Goal: Use online tool/utility: Utilize a website feature to perform a specific function

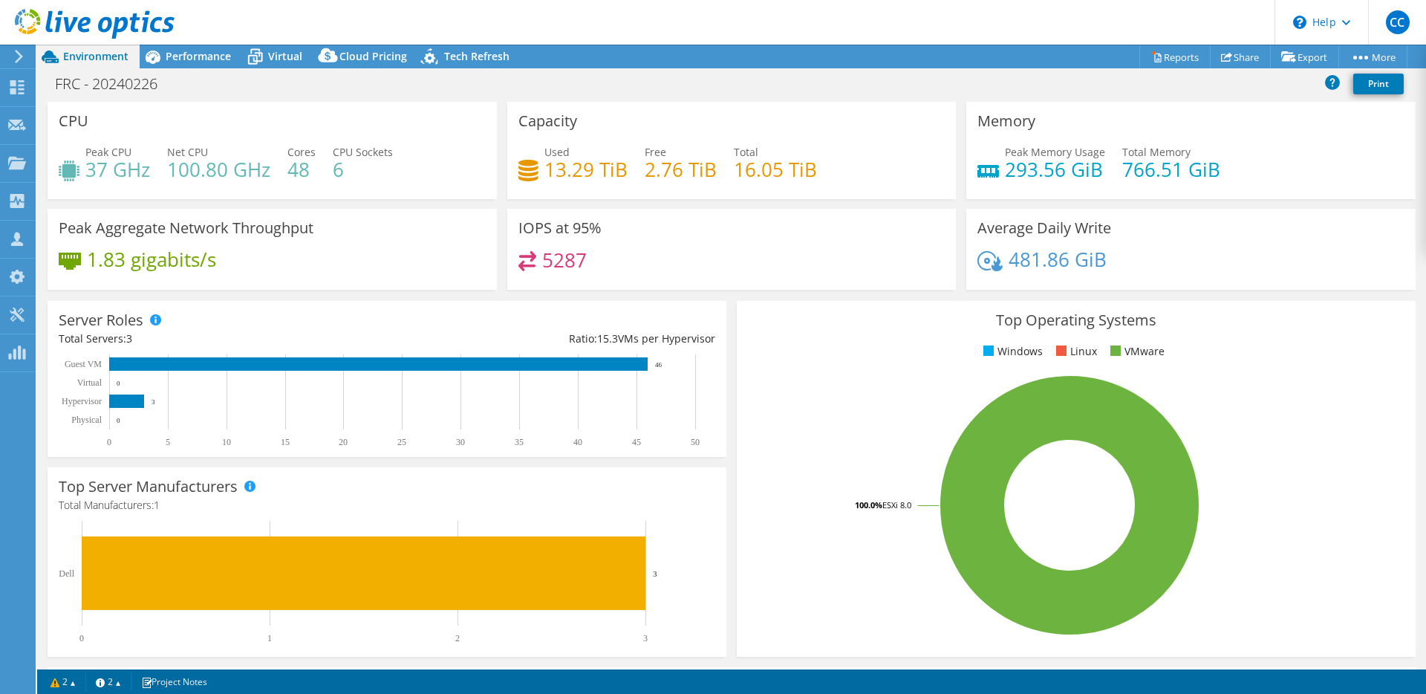
select select "USWest"
select select "USD"
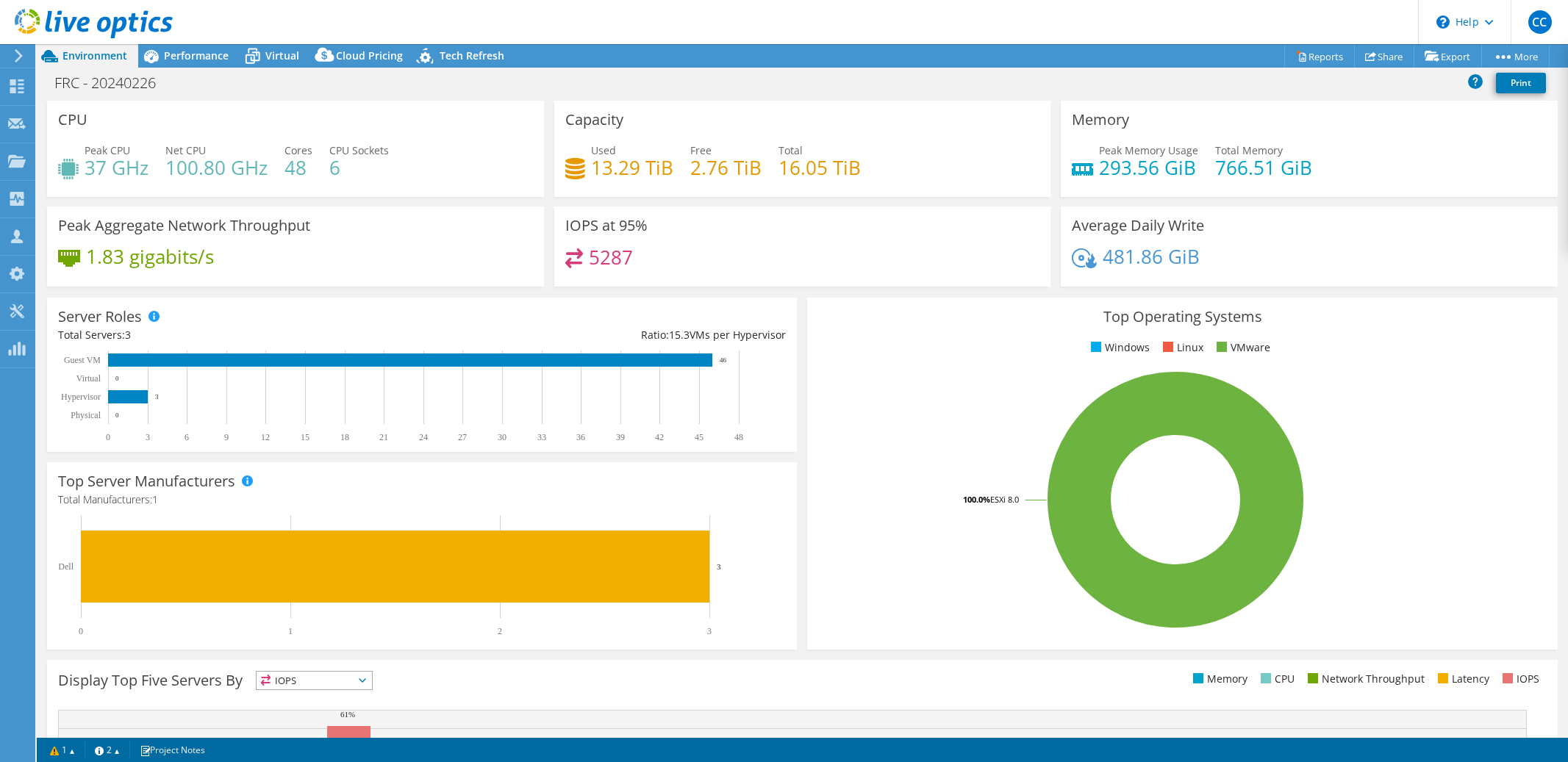
select select "USWest"
select select "USD"
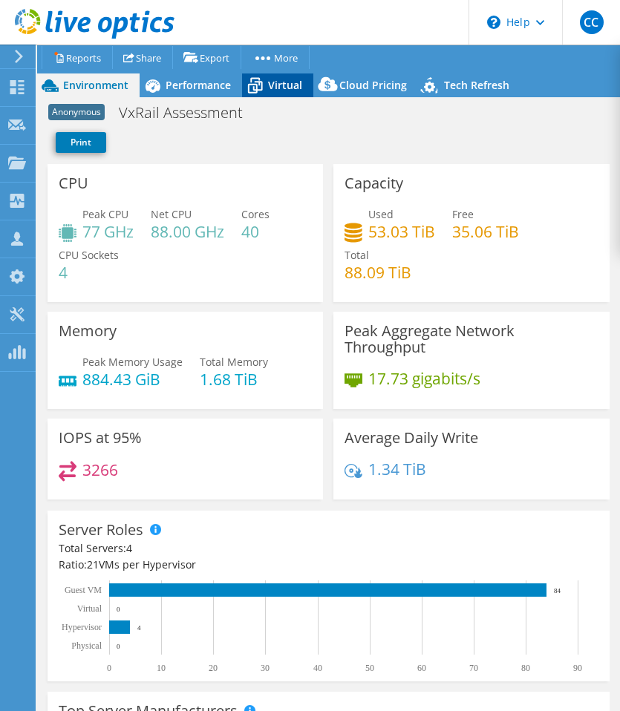
click at [293, 86] on span "Virtual" at bounding box center [285, 85] width 34 height 14
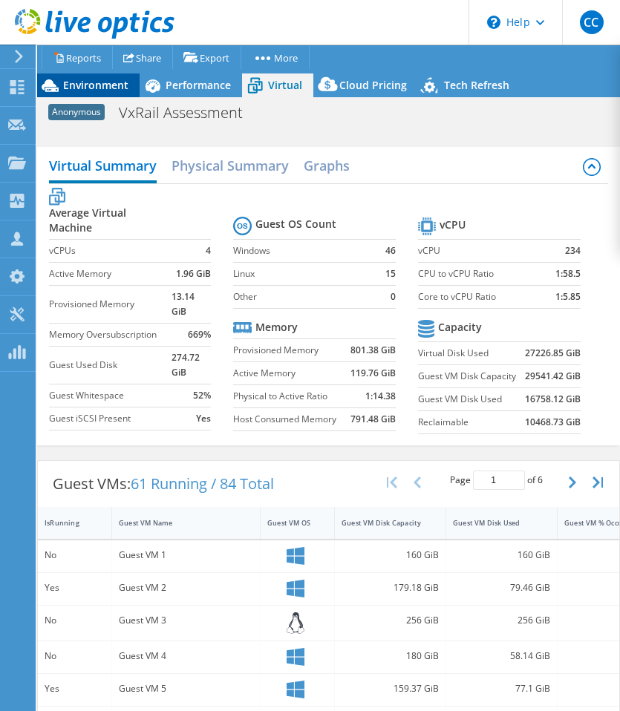
click at [102, 82] on span "Environment" at bounding box center [95, 85] width 65 height 14
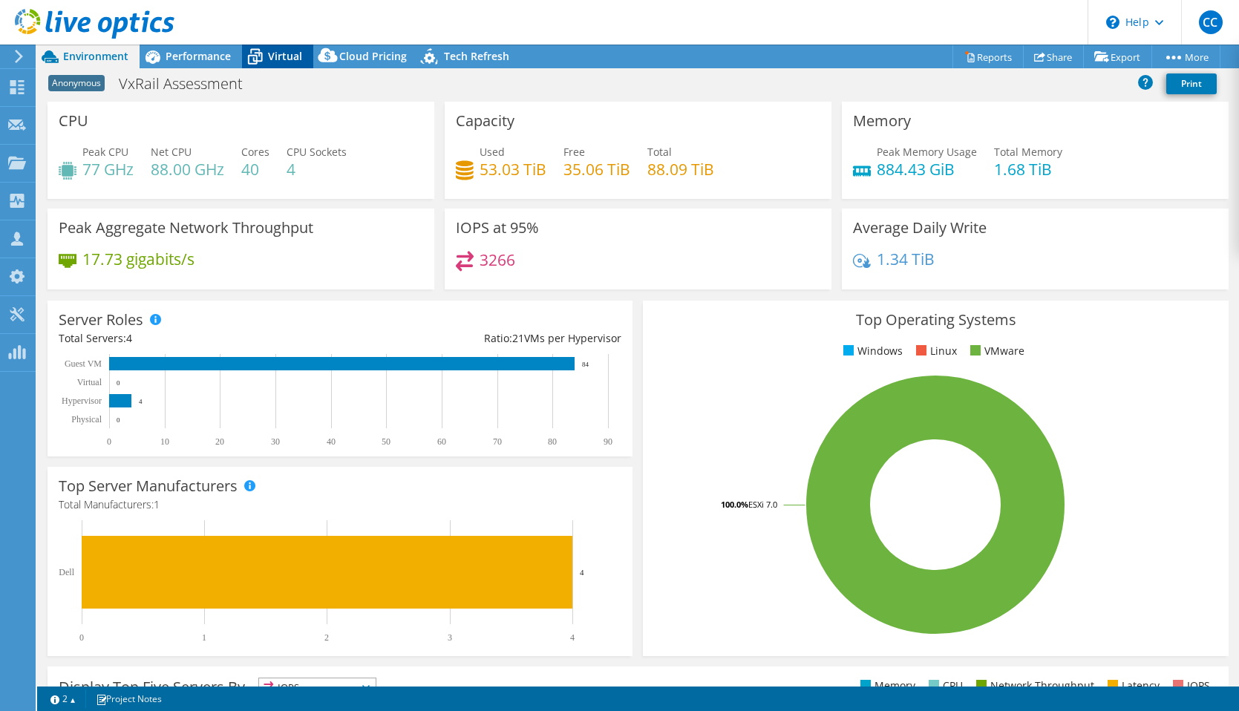
click at [299, 54] on span "Virtual" at bounding box center [285, 56] width 34 height 14
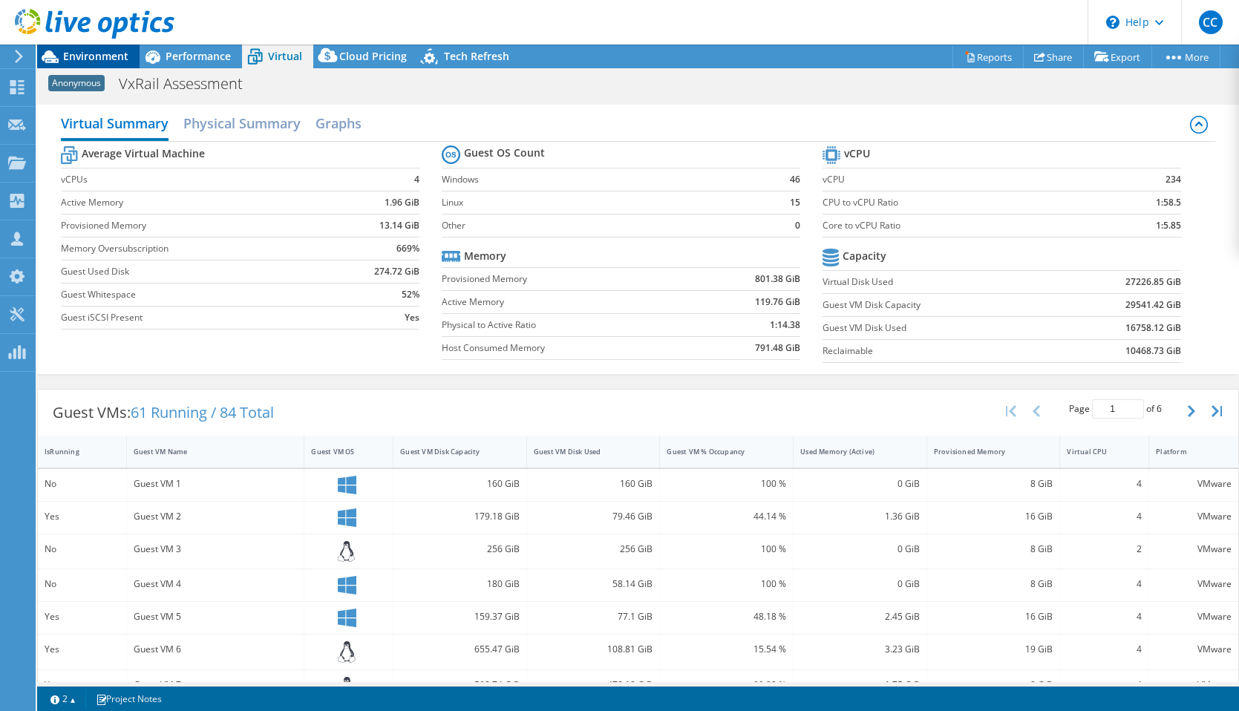
click at [114, 56] on span "Environment" at bounding box center [95, 56] width 65 height 14
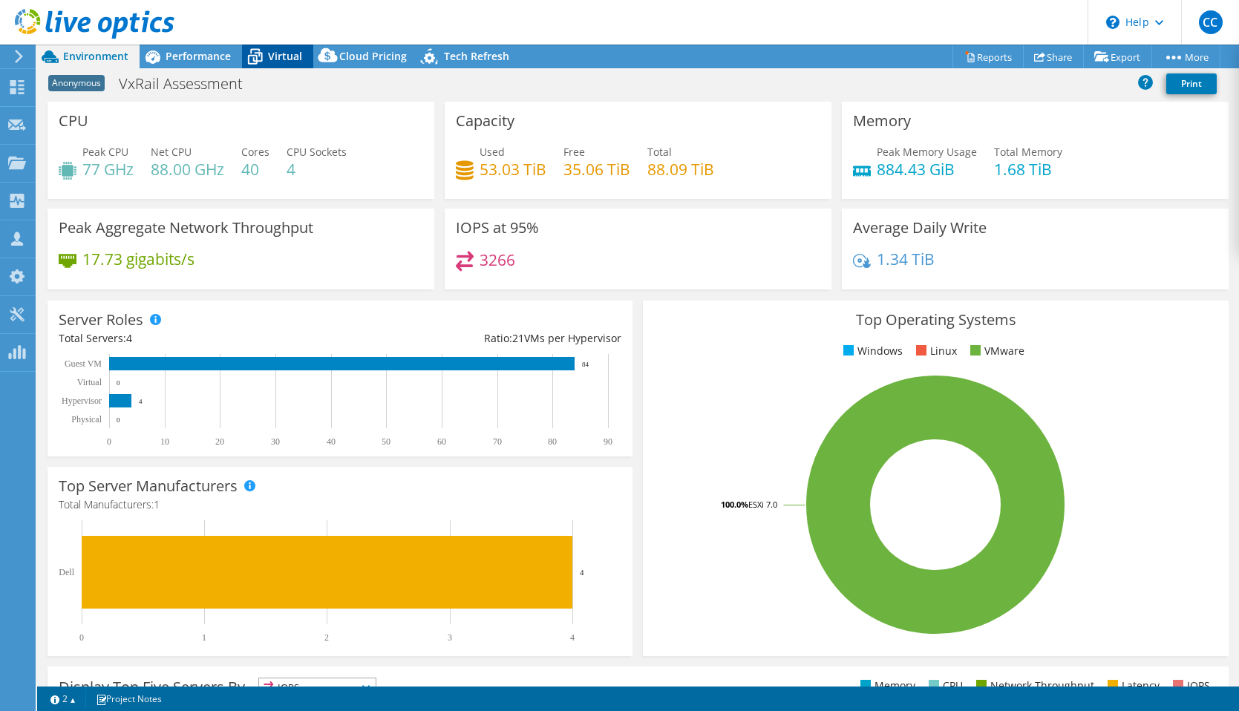
click at [262, 50] on icon at bounding box center [255, 57] width 26 height 26
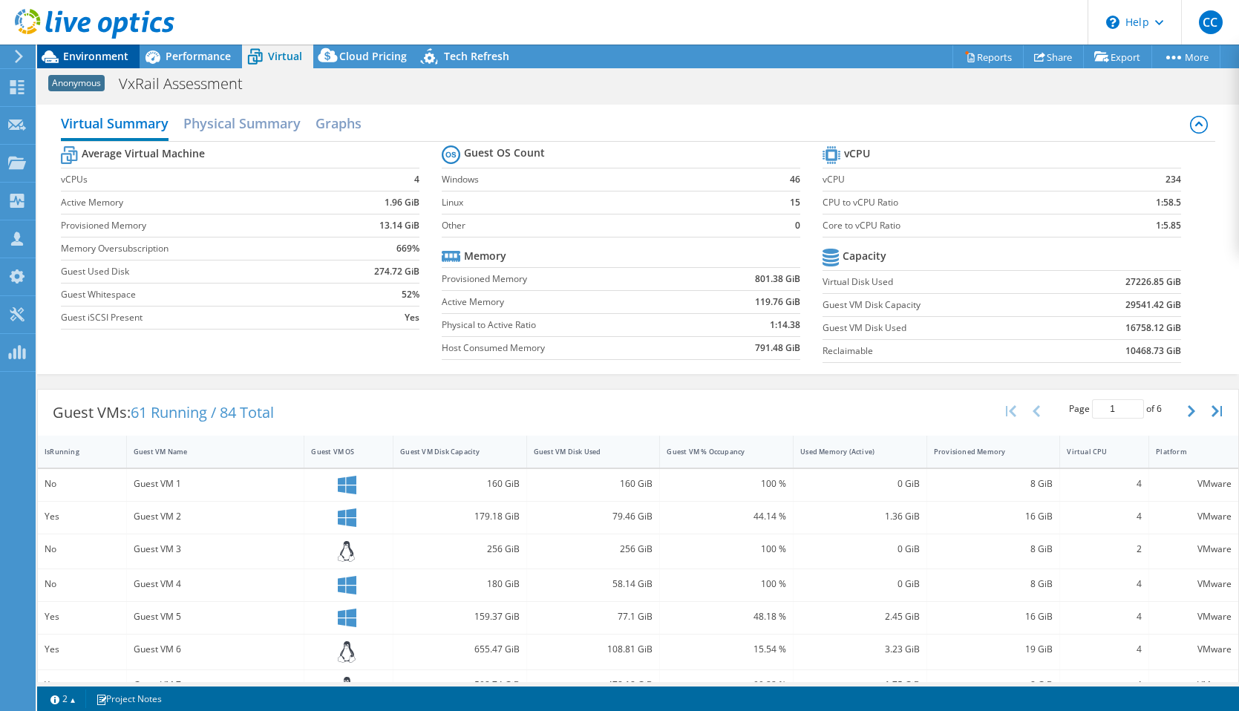
click at [95, 59] on span "Environment" at bounding box center [95, 56] width 65 height 14
